Goal: Information Seeking & Learning: Find specific fact

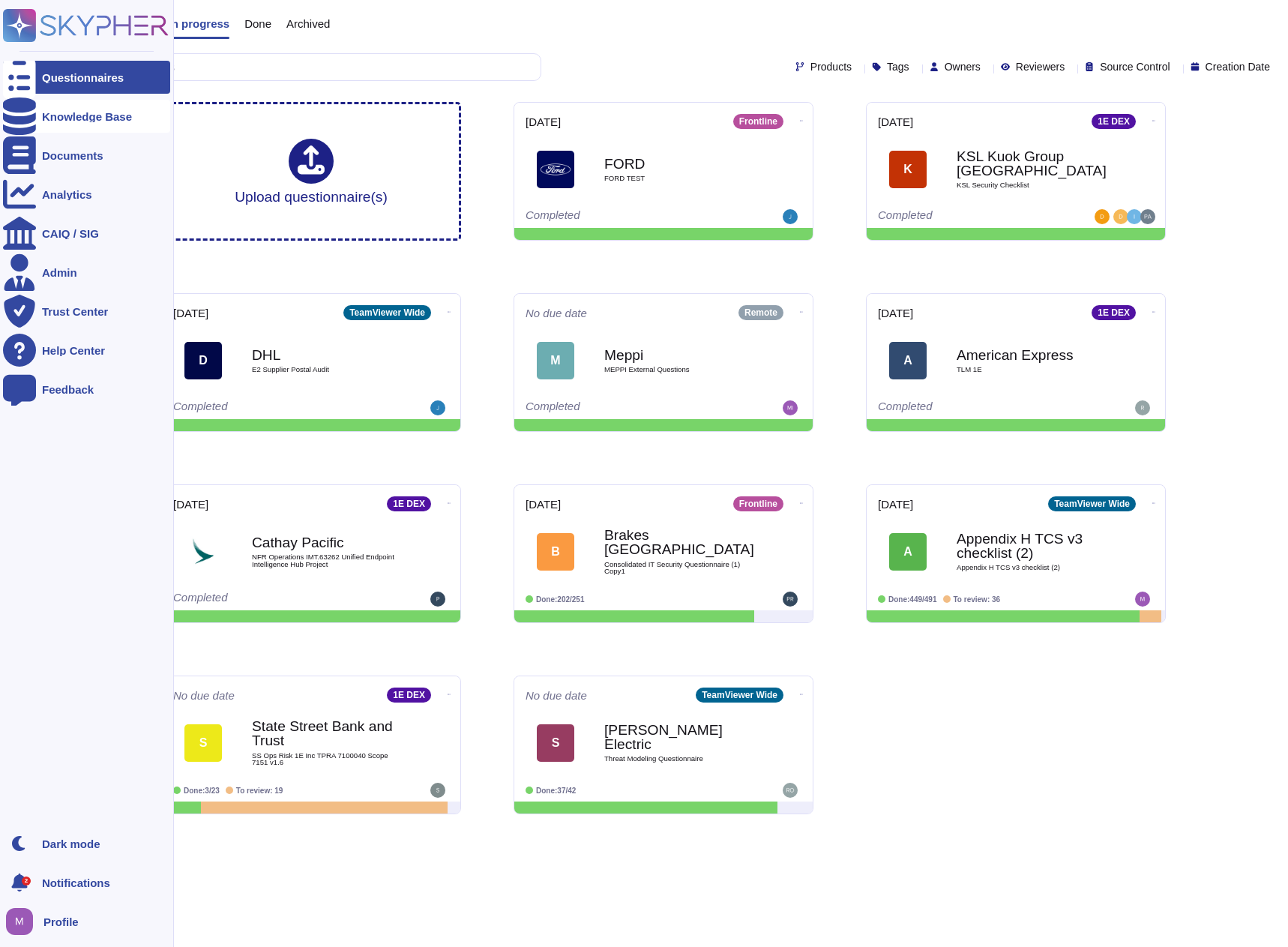
click at [25, 114] on icon at bounding box center [20, 116] width 33 height 38
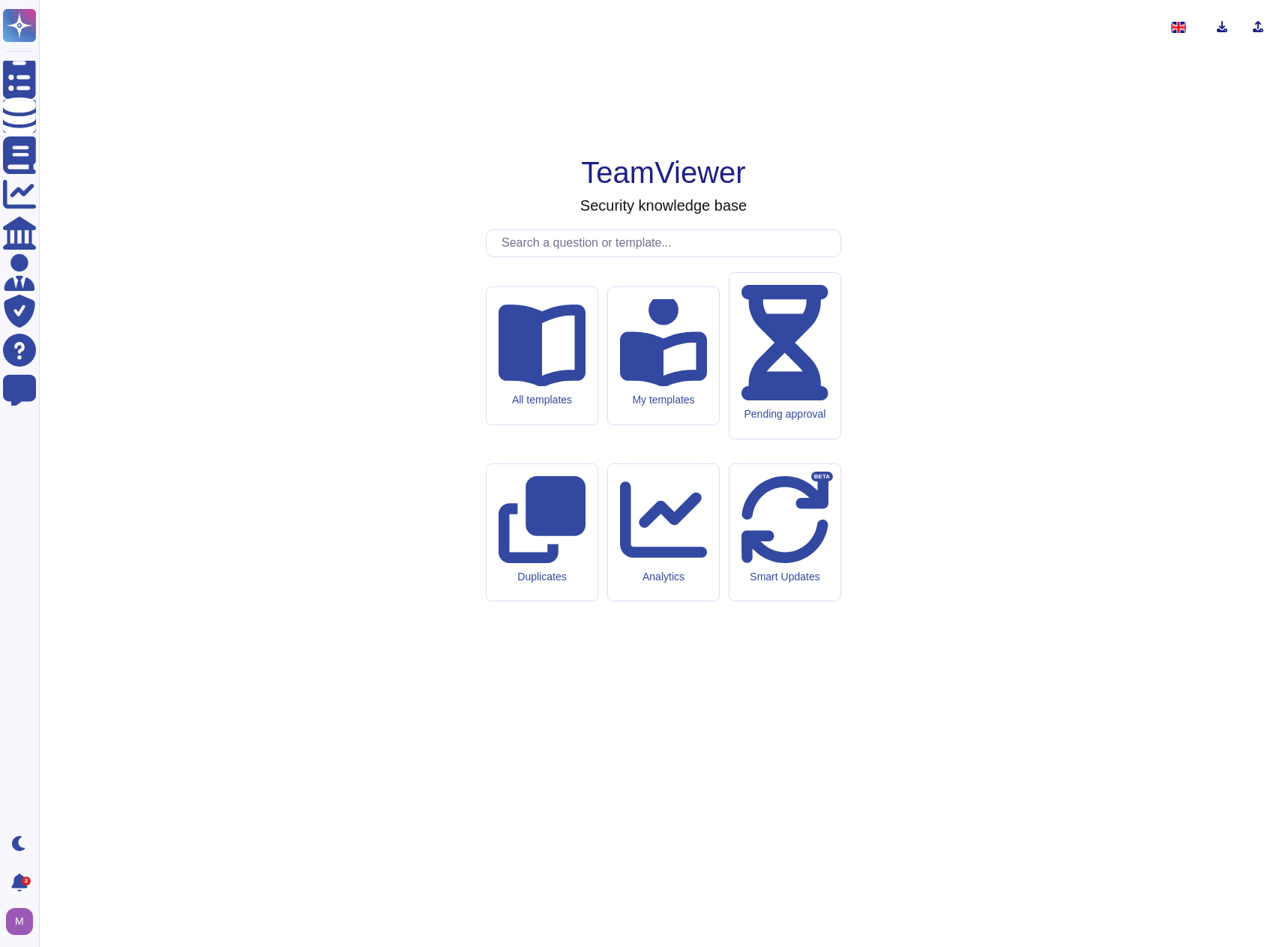
click at [563, 256] on input "text" at bounding box center [667, 243] width 346 height 26
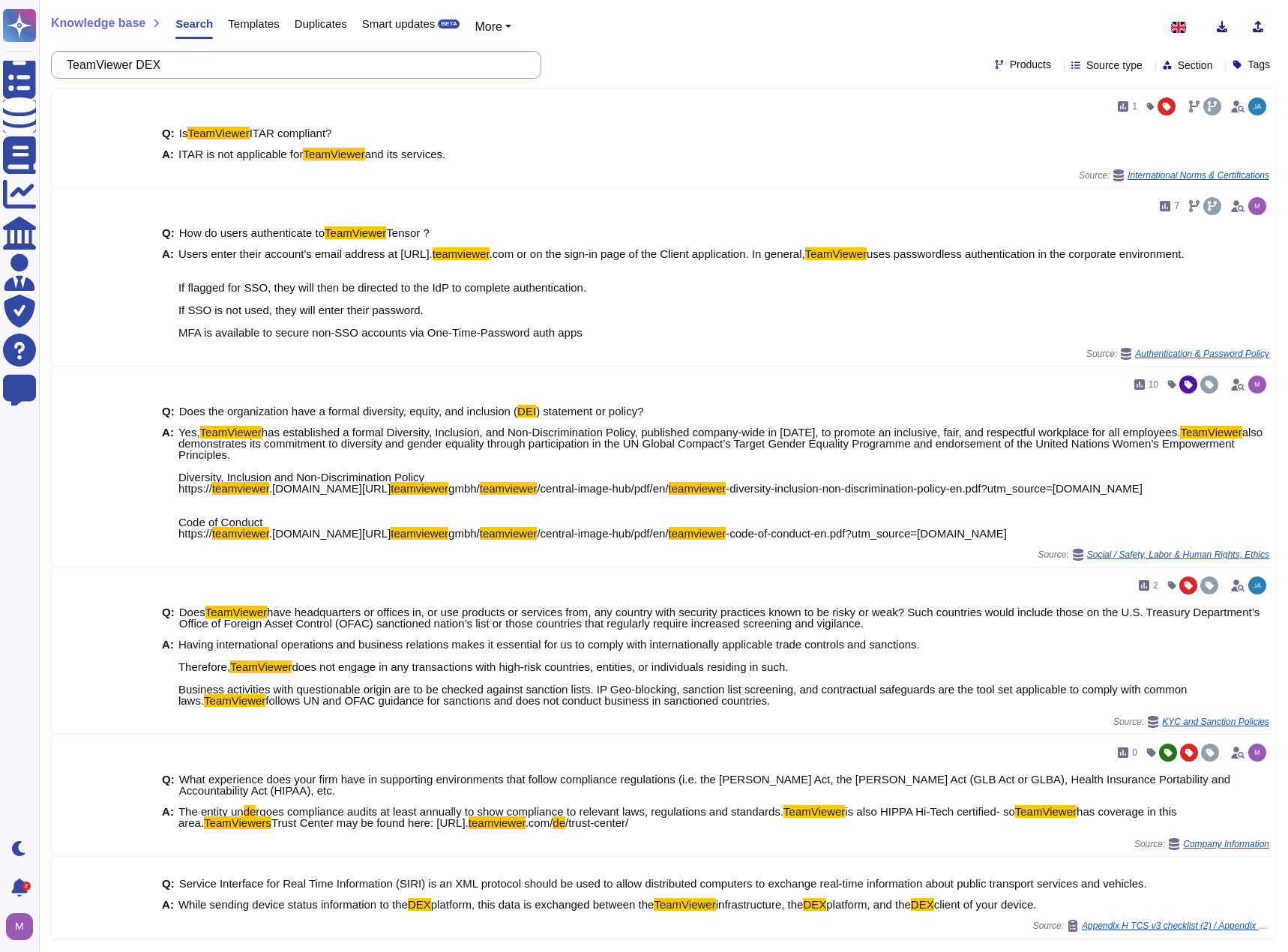
drag, startPoint x: 206, startPoint y: 68, endPoint x: -52, endPoint y: 57, distance: 258.2
click at [0, 57] on html "Questionnaires Knowledge Base Documents Analytics CAIQ / SIG Admin Trust Center…" at bounding box center [644, 476] width 1288 height 952
paste input "user feedback"
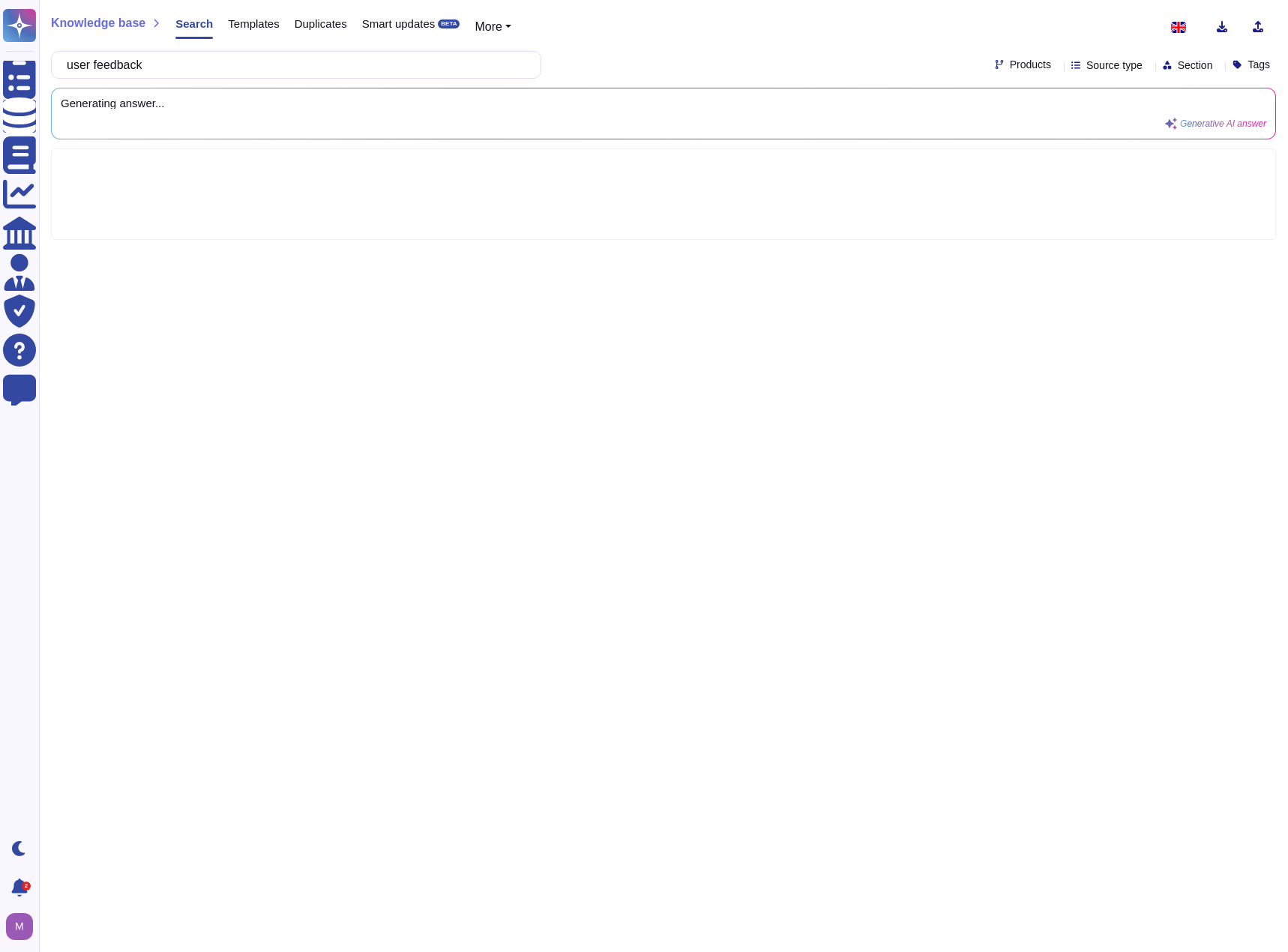
type input "user feedback"
